Goal: Check status: Check status

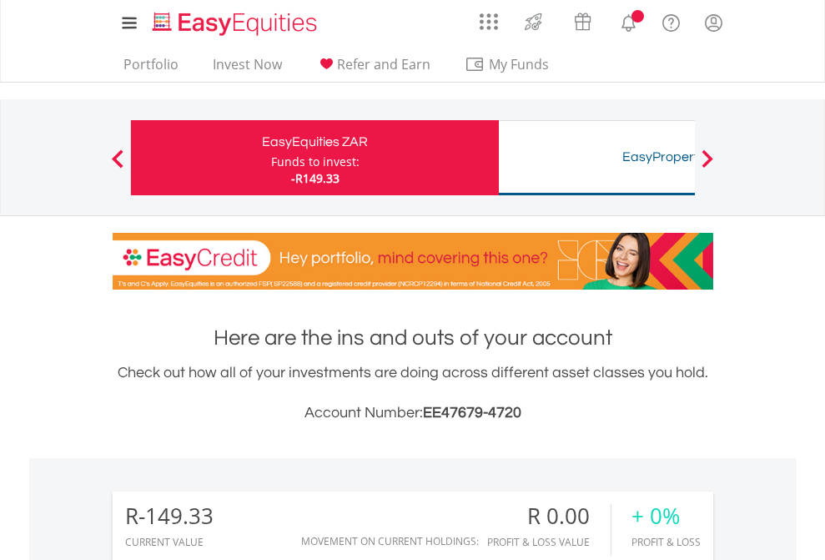
scroll to position [160, 262]
click at [271, 158] on div "Funds to invest:" at bounding box center [315, 161] width 88 height 17
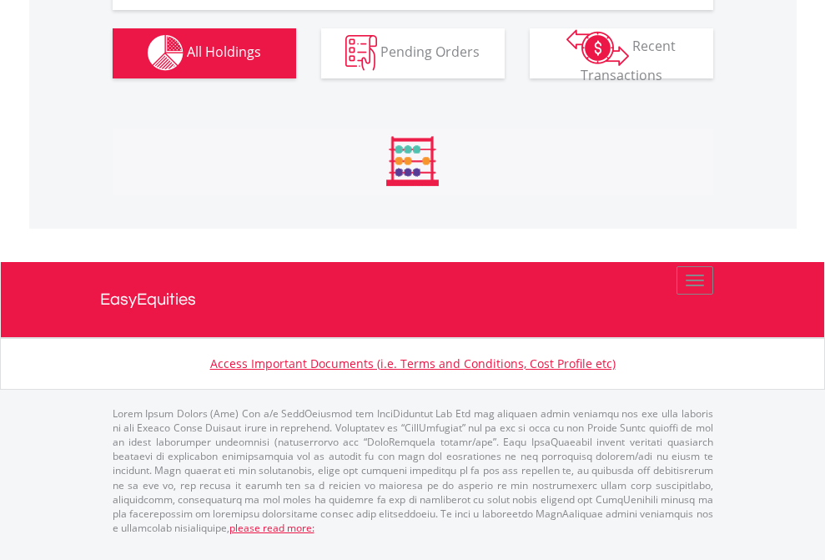
scroll to position [1652, 0]
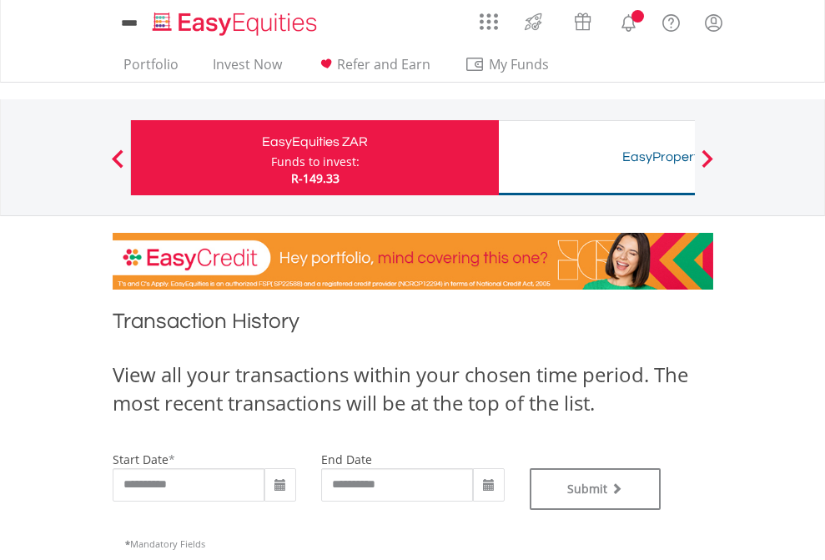
click at [271, 158] on div "Funds to invest:" at bounding box center [315, 161] width 88 height 17
type input "**********"
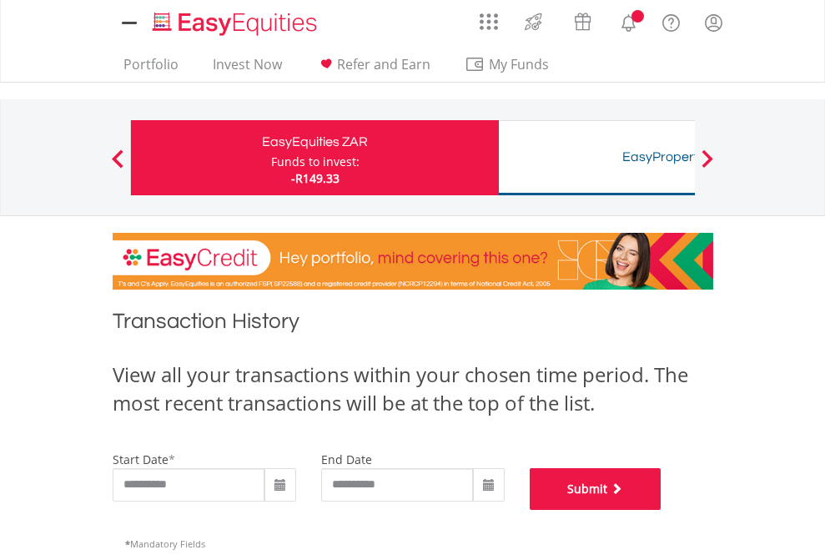
click at [661, 510] on button "Submit" at bounding box center [596, 489] width 132 height 42
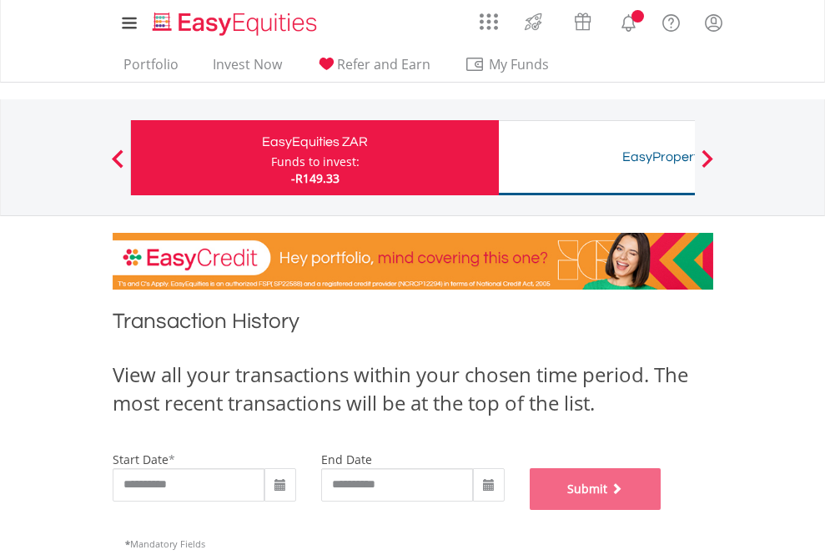
scroll to position [676, 0]
